Goal: Navigation & Orientation: Find specific page/section

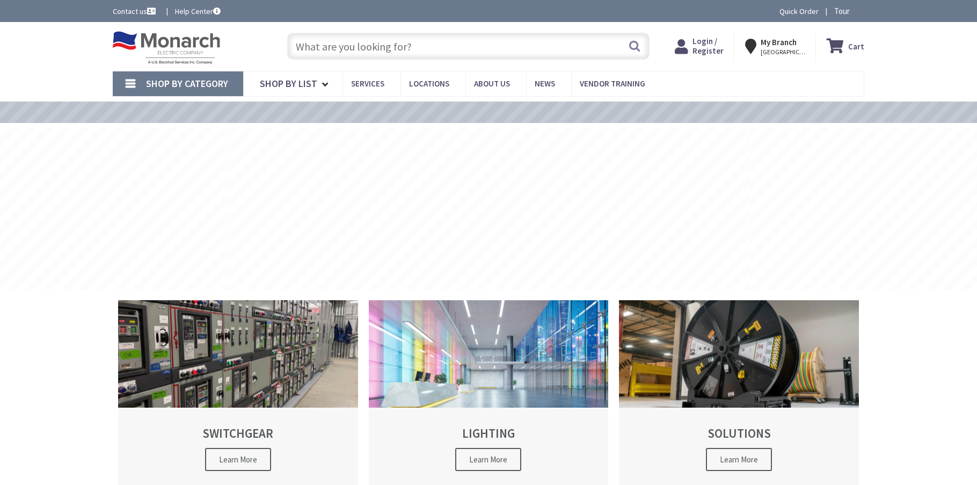
type input "[STREET_ADDRESS]"
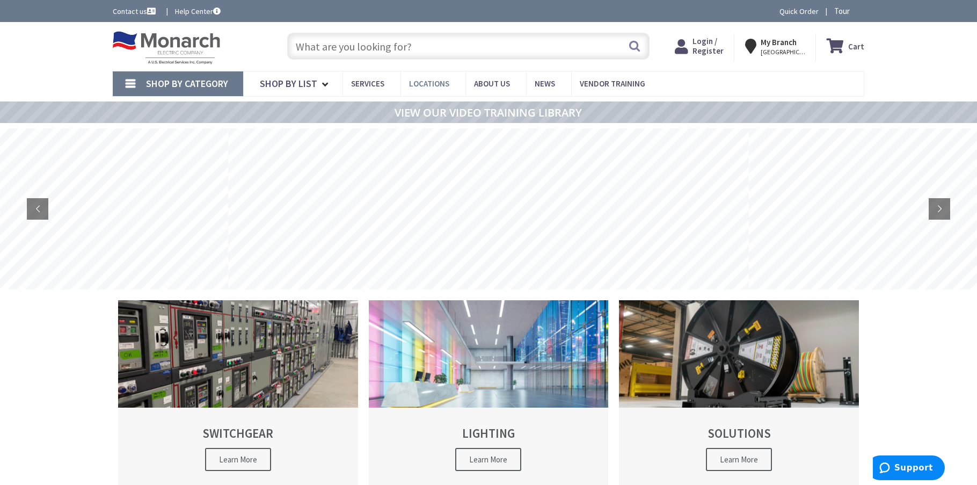
click at [433, 81] on span "Locations" at bounding box center [429, 83] width 40 height 10
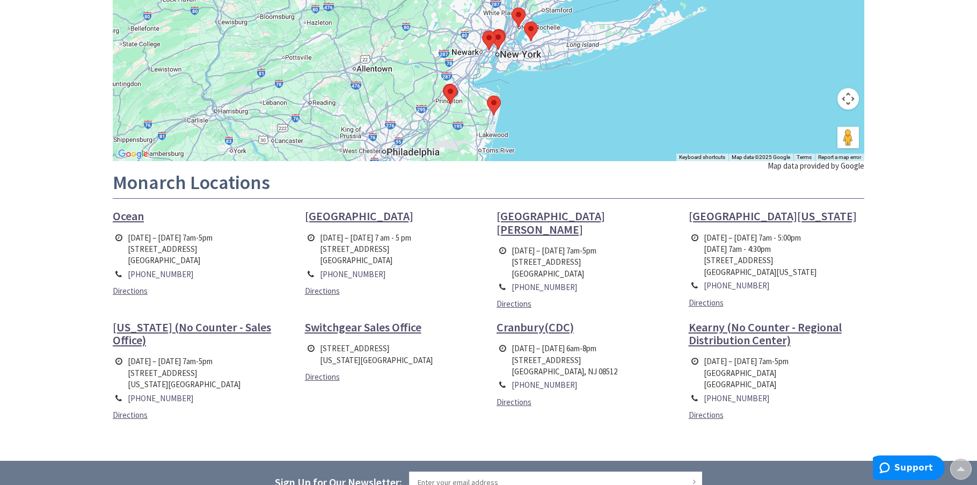
scroll to position [322, 0]
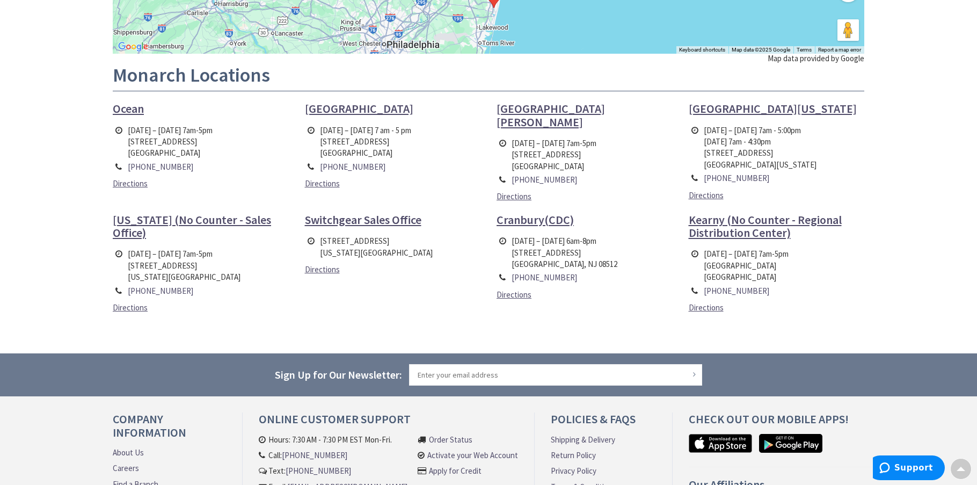
click at [121, 447] on link "About Us" at bounding box center [128, 452] width 31 height 11
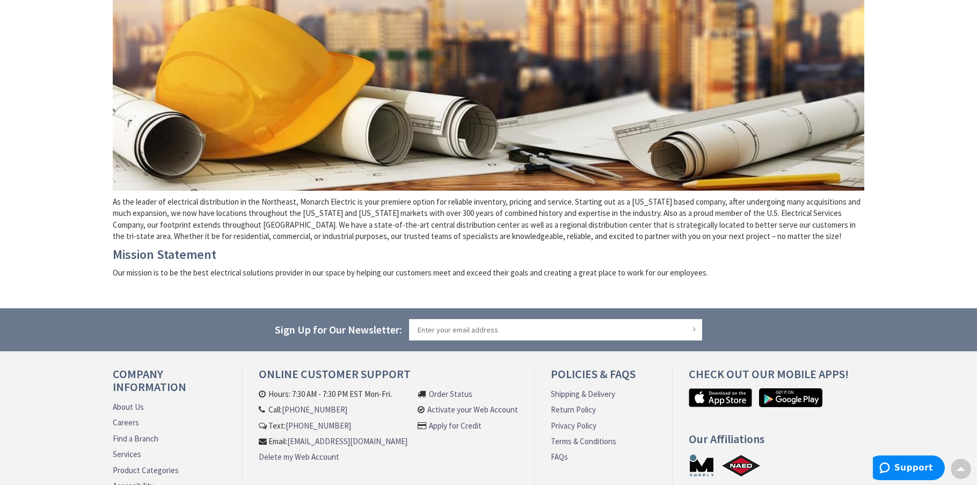
scroll to position [268, 0]
